Goal: Information Seeking & Learning: Find specific fact

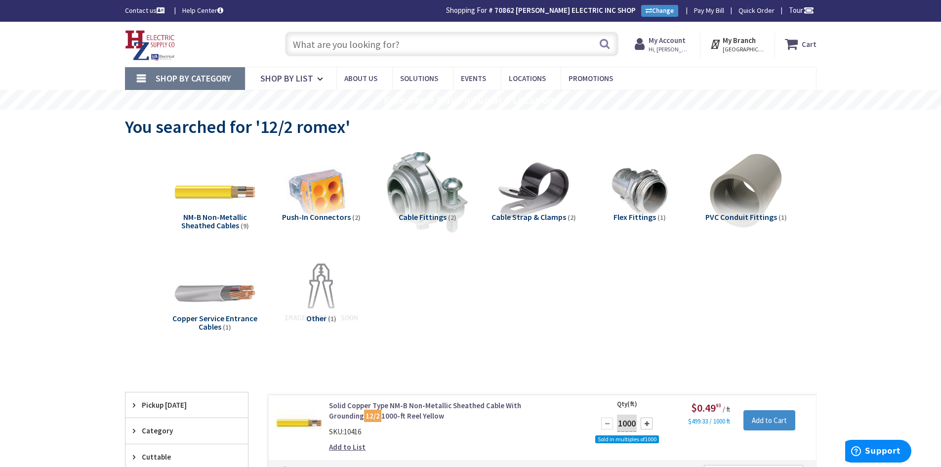
click at [394, 50] on input "text" at bounding box center [452, 44] width 334 height 25
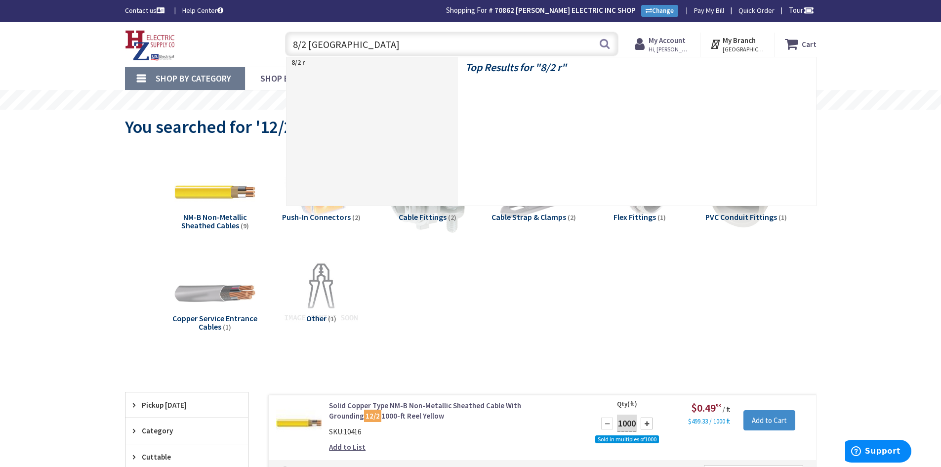
type input "8/2 romex"
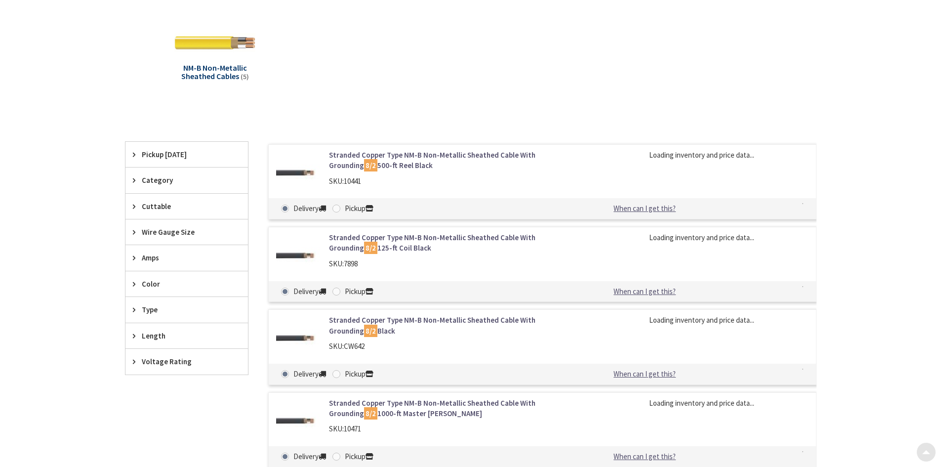
scroll to position [148, 0]
type input "[GEOGRAPHIC_DATA], [STREET_ADDRESS]"
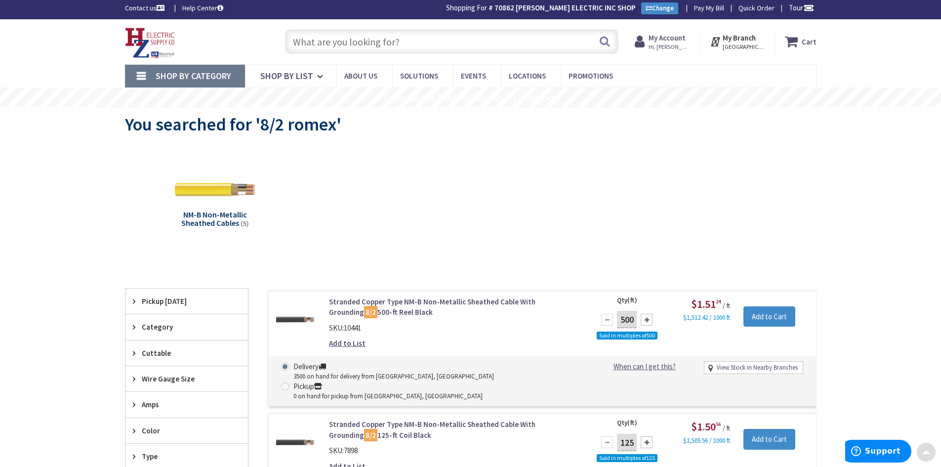
scroll to position [0, 0]
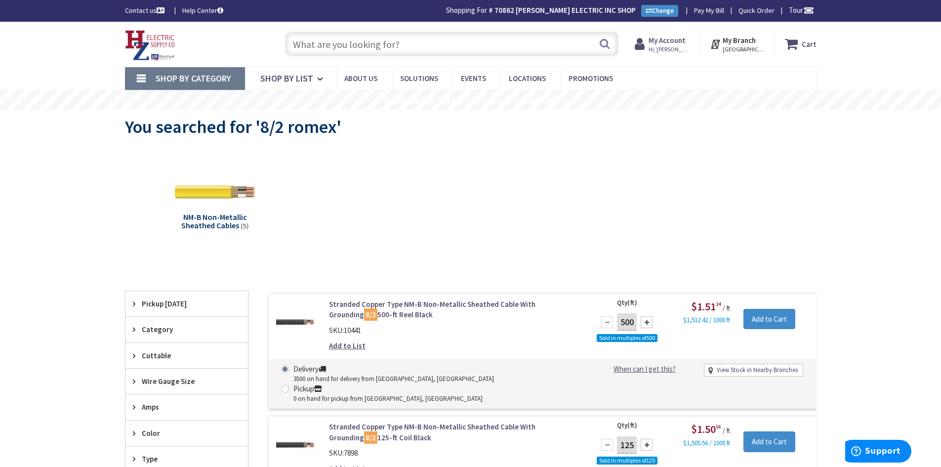
click at [322, 42] on input "text" at bounding box center [452, 44] width 334 height 25
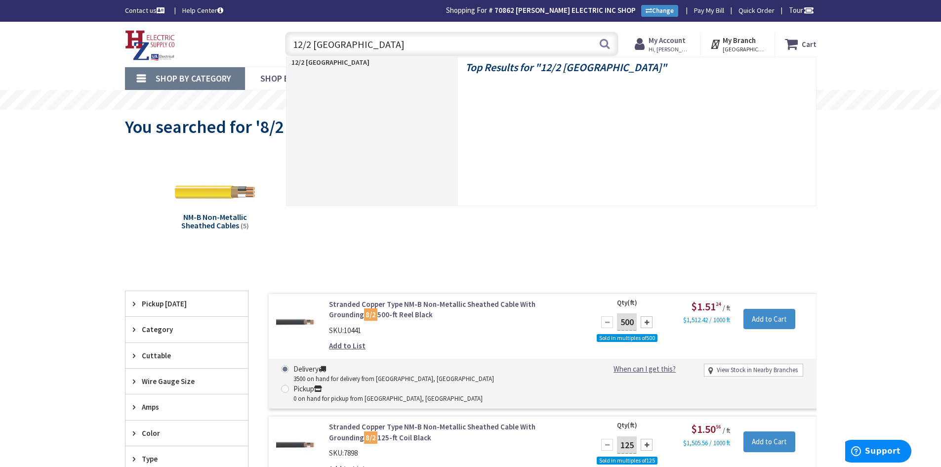
type input "12/2 romex"
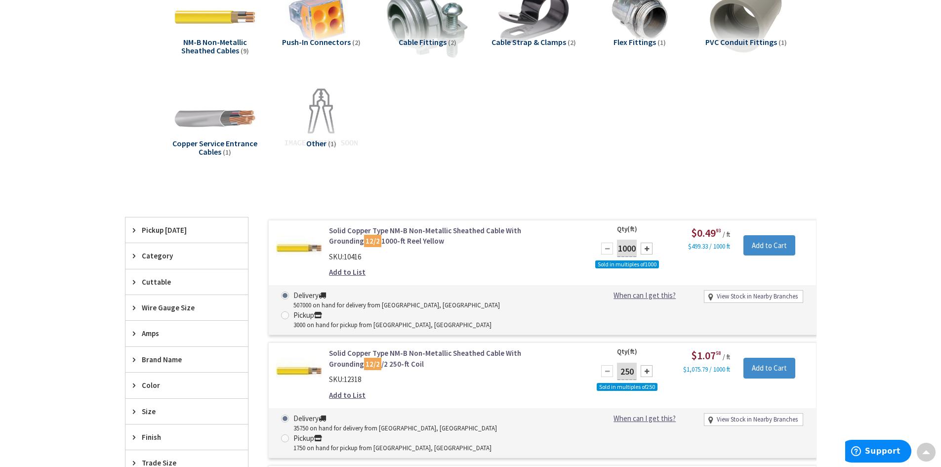
scroll to position [199, 0]
